Goal: Task Accomplishment & Management: Complete application form

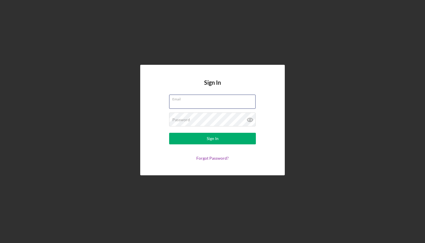
type input "[EMAIL_ADDRESS][DOMAIN_NAME]"
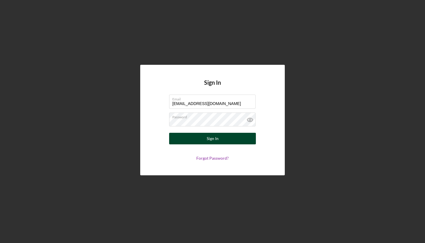
click at [209, 135] on div "Sign In" at bounding box center [212, 139] width 12 height 12
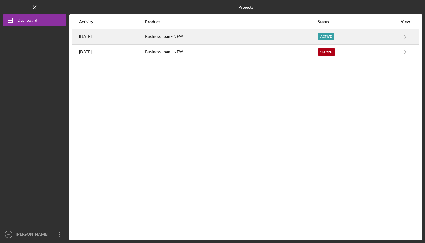
click at [230, 32] on div "Business Loan - NEW" at bounding box center [231, 36] width 172 height 14
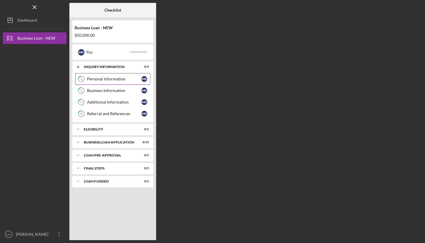
click at [100, 80] on div "Personal Information" at bounding box center [114, 79] width 54 height 5
